Goal: Navigation & Orientation: Find specific page/section

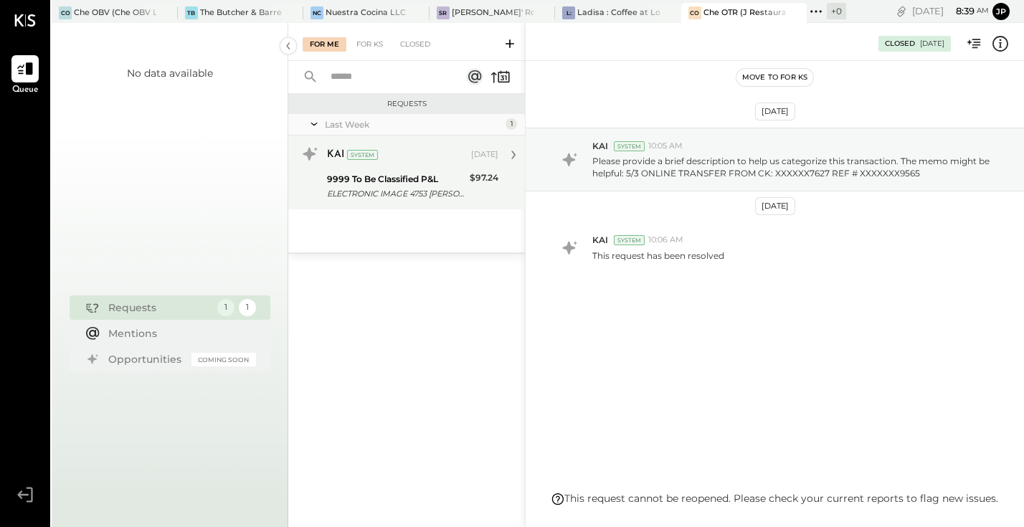
click at [369, 194] on div "ELECTRONIC IMAGE 4753 [PERSON_NAME] [PERSON_NAME]" at bounding box center [396, 193] width 138 height 14
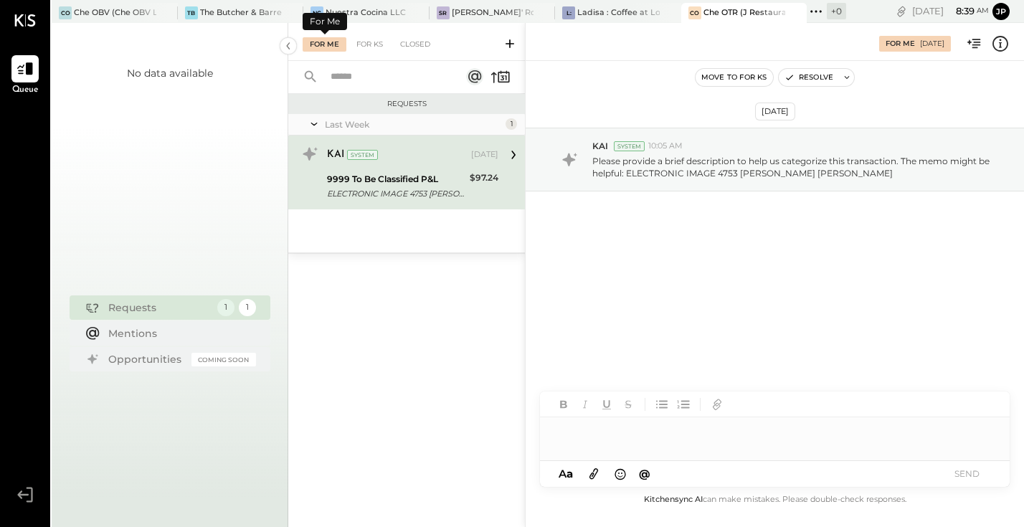
click at [320, 43] on div "For Me" at bounding box center [325, 44] width 44 height 14
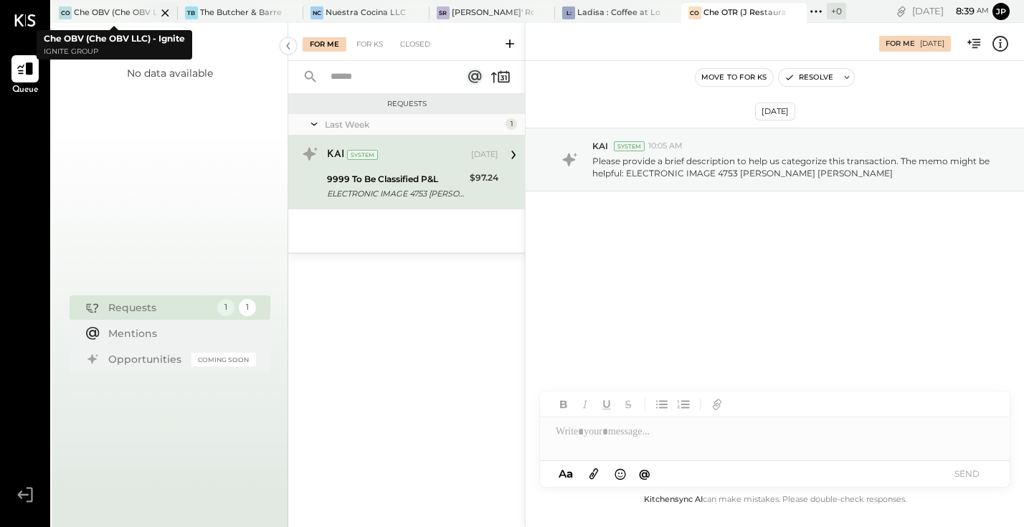
click at [97, 14] on div "Che OBV (Che OBV LLC) - Ignite" at bounding box center [115, 12] width 82 height 11
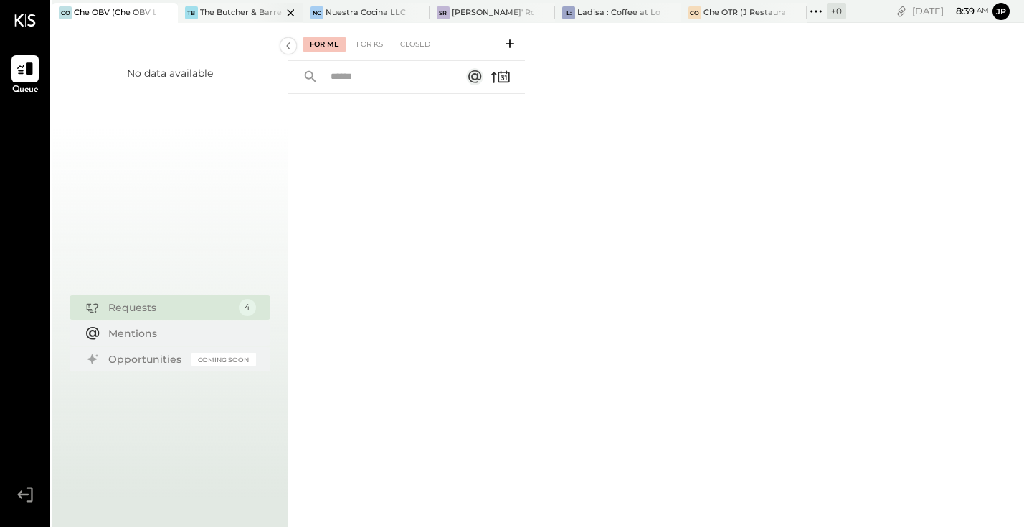
click at [235, 15] on div "The Butcher & Barrel (L Argento LLC) - [GEOGRAPHIC_DATA]" at bounding box center [241, 12] width 82 height 11
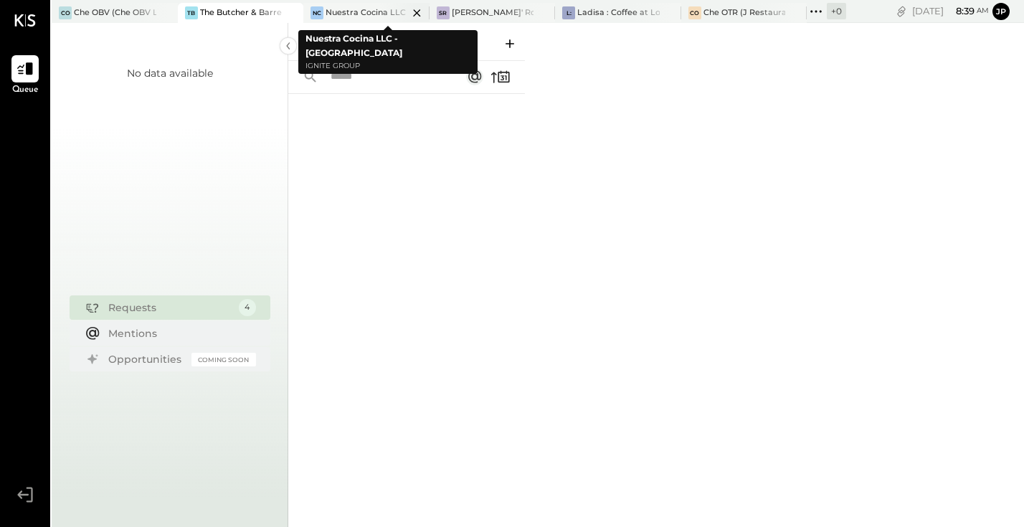
click at [372, 10] on div "Nuestra Cocina LLC - [GEOGRAPHIC_DATA]" at bounding box center [367, 12] width 82 height 11
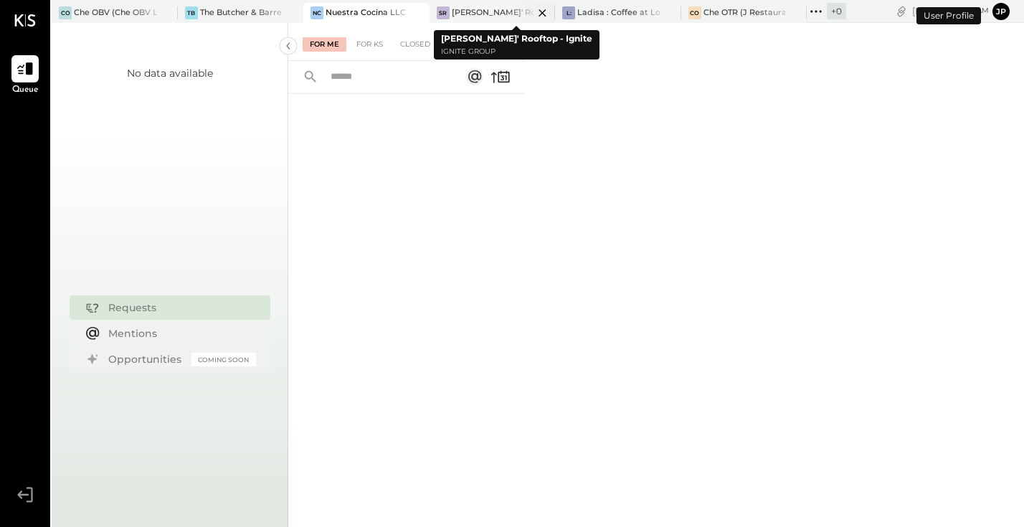
click at [499, 10] on div "[PERSON_NAME]' Rooftop - Ignite" at bounding box center [493, 12] width 82 height 11
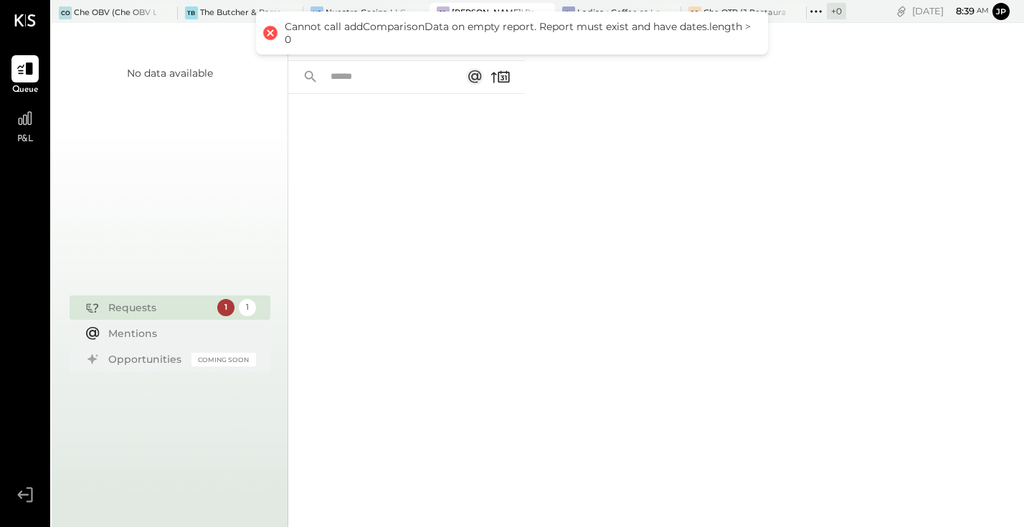
click at [623, 116] on div "For Me For KS Closed" at bounding box center [656, 275] width 736 height 504
click at [271, 31] on div at bounding box center [270, 33] width 20 height 20
click at [780, 6] on div at bounding box center [782, 12] width 50 height 19
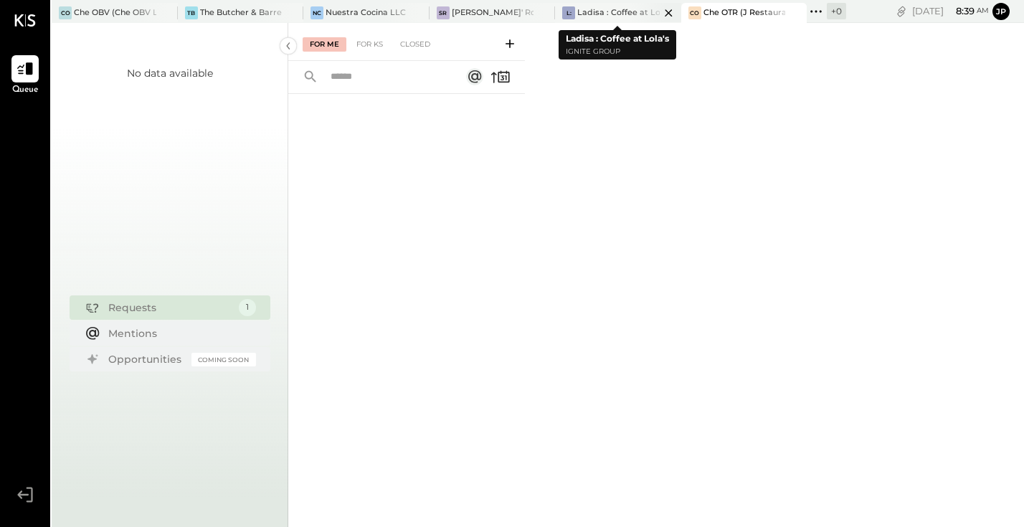
click at [626, 11] on div "Ladisa : Coffee at Lola's" at bounding box center [618, 12] width 82 height 11
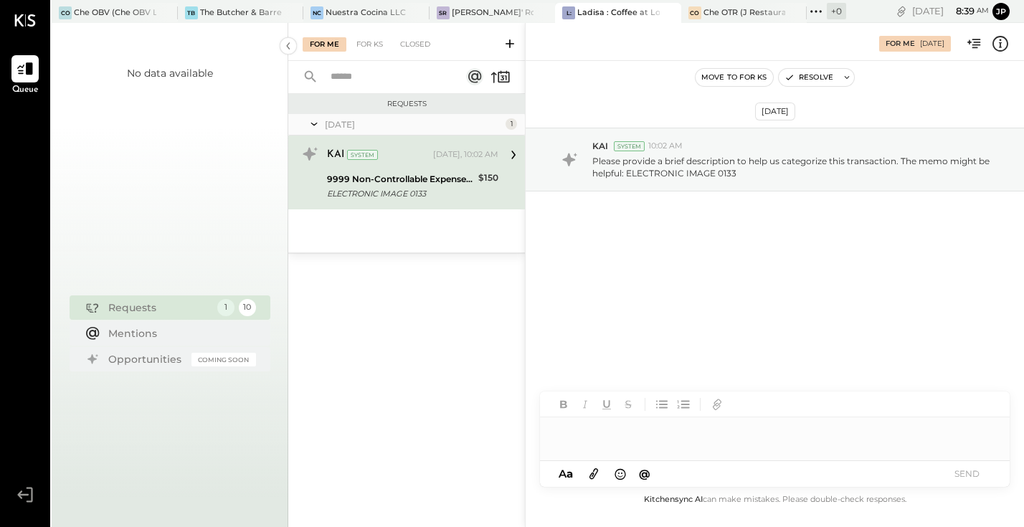
click at [450, 192] on div "ELECTRONIC IMAGE 0133" at bounding box center [400, 193] width 147 height 14
click at [1001, 37] on icon at bounding box center [1000, 43] width 19 height 19
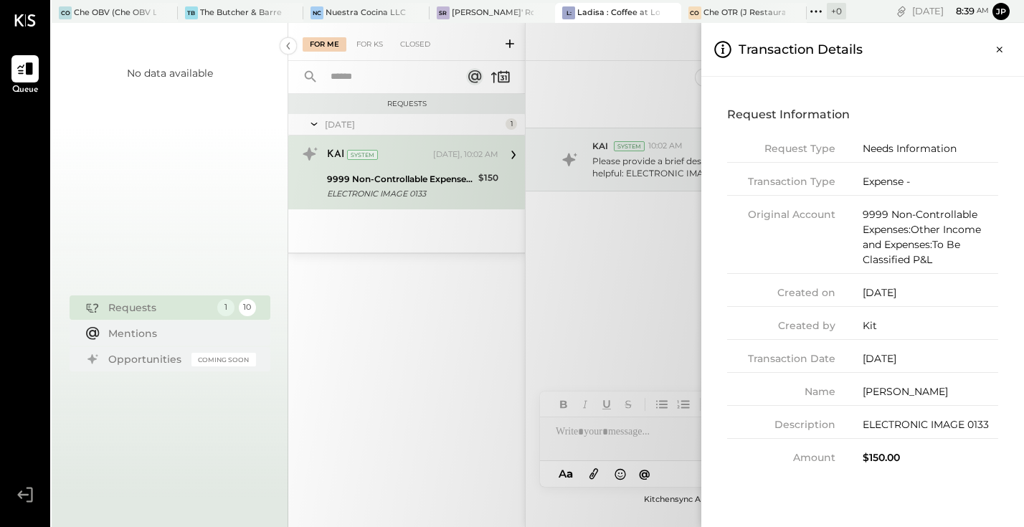
click at [643, 252] on div "For Me For KS Closed Requests [DATE] 1 KAI System [DATE], 10:02 AM 9999 Non-Con…" at bounding box center [656, 275] width 736 height 504
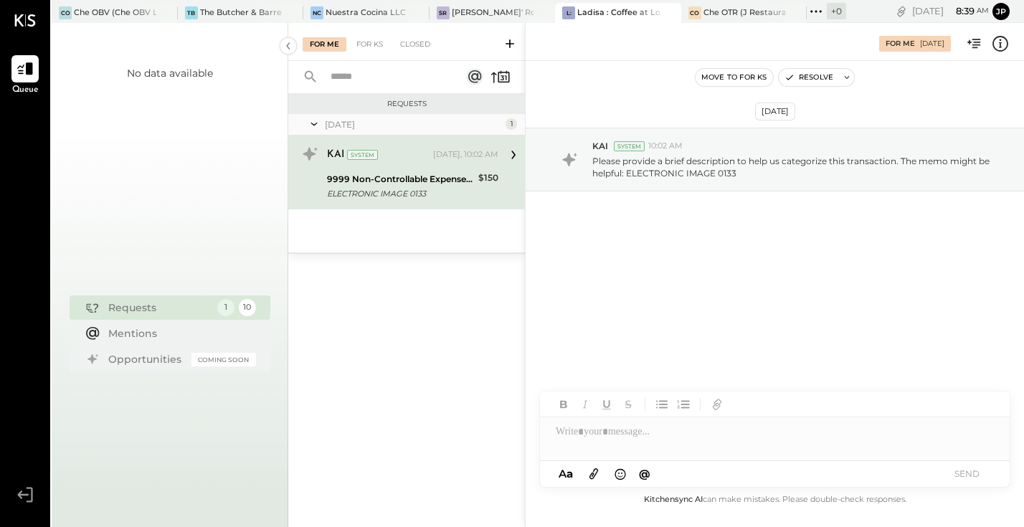
click at [799, 443] on div at bounding box center [775, 431] width 470 height 29
click at [1000, 41] on icon at bounding box center [1000, 43] width 19 height 19
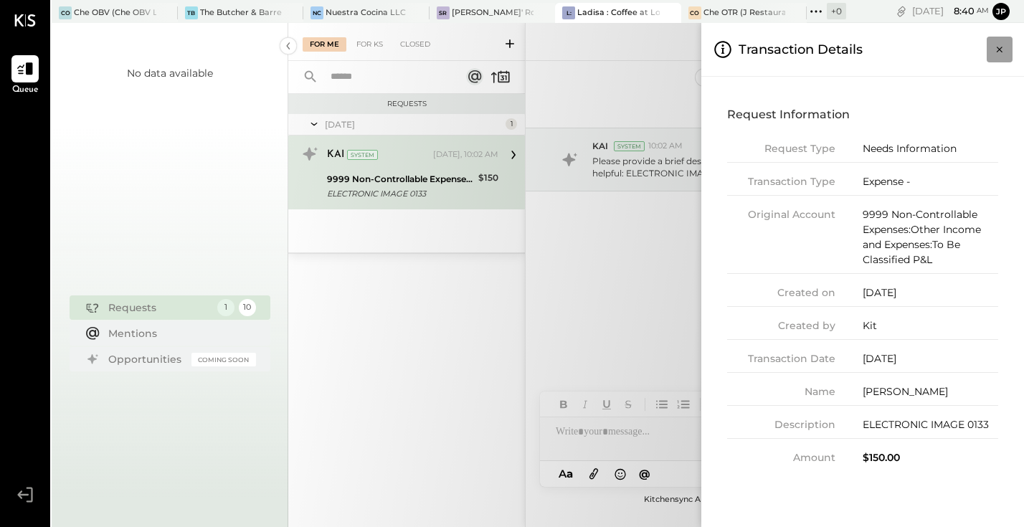
click at [1000, 50] on icon "Close panel" at bounding box center [1000, 50] width 6 height 6
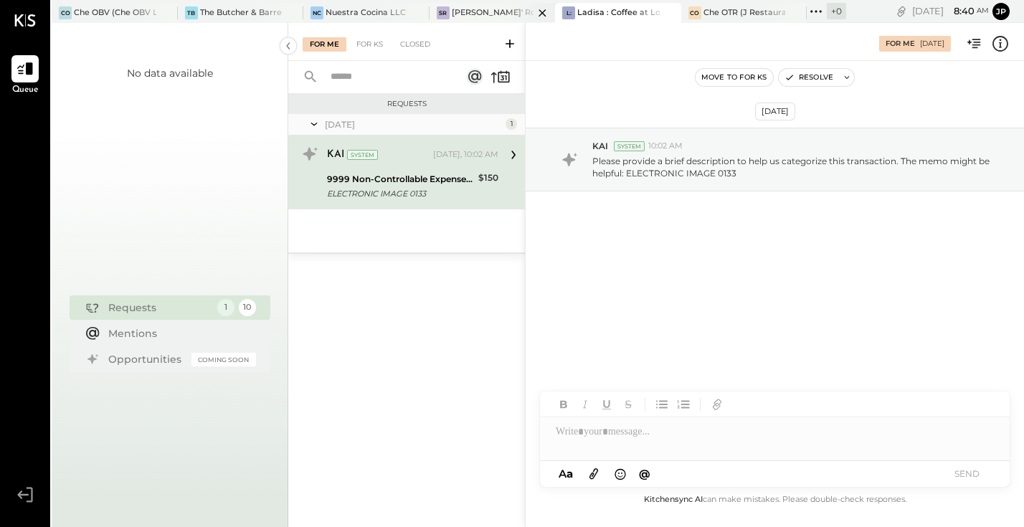
click at [477, 13] on div "[PERSON_NAME]' Rooftop - Ignite" at bounding box center [493, 12] width 82 height 11
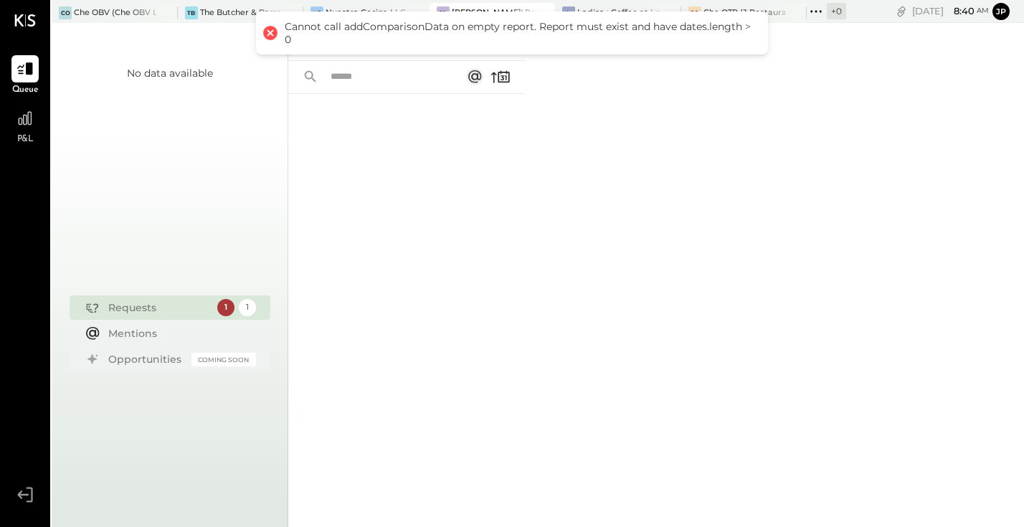
click at [219, 312] on div "1" at bounding box center [225, 307] width 17 height 17
